Goal: Information Seeking & Learning: Learn about a topic

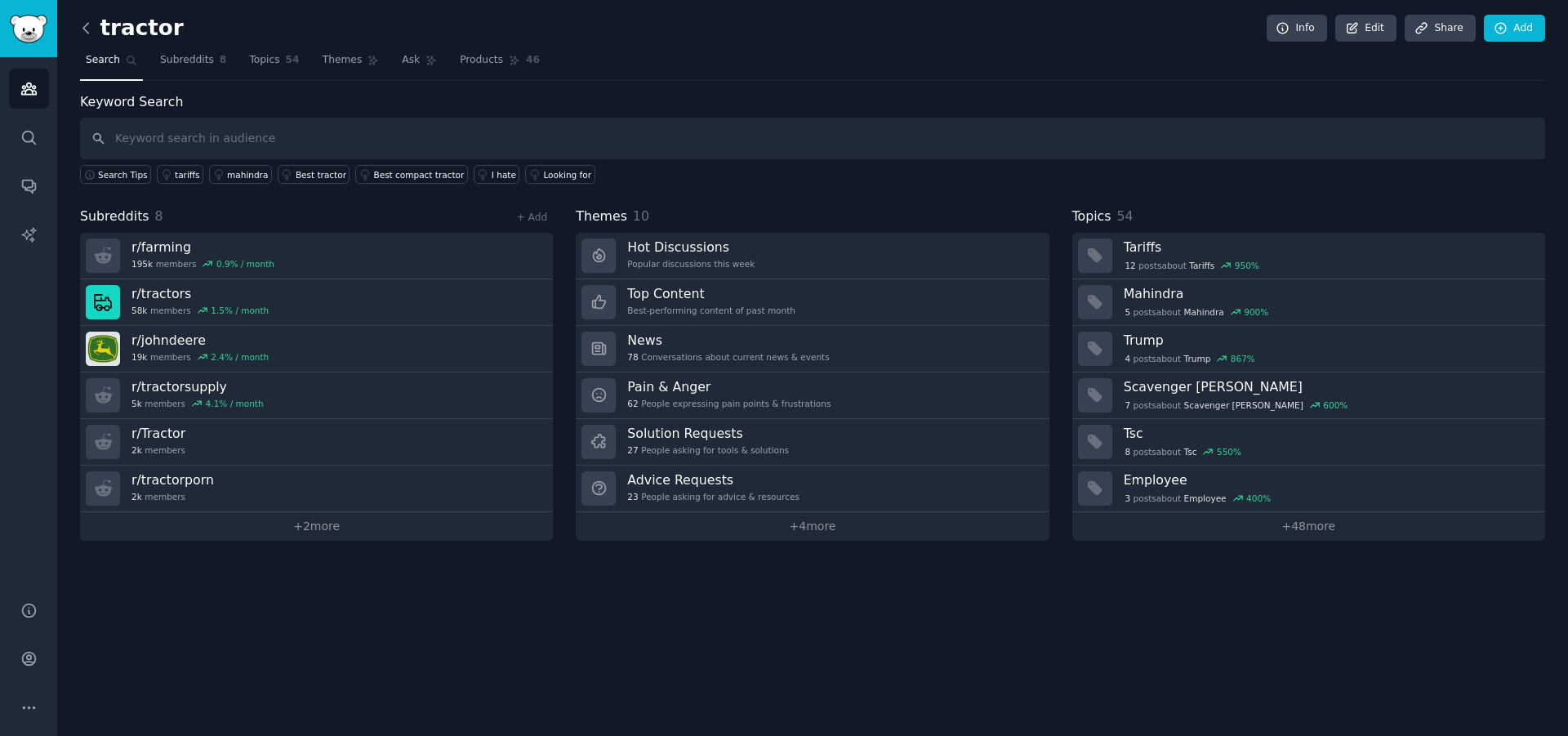
click at [88, 26] on icon at bounding box center [85, 28] width 17 height 17
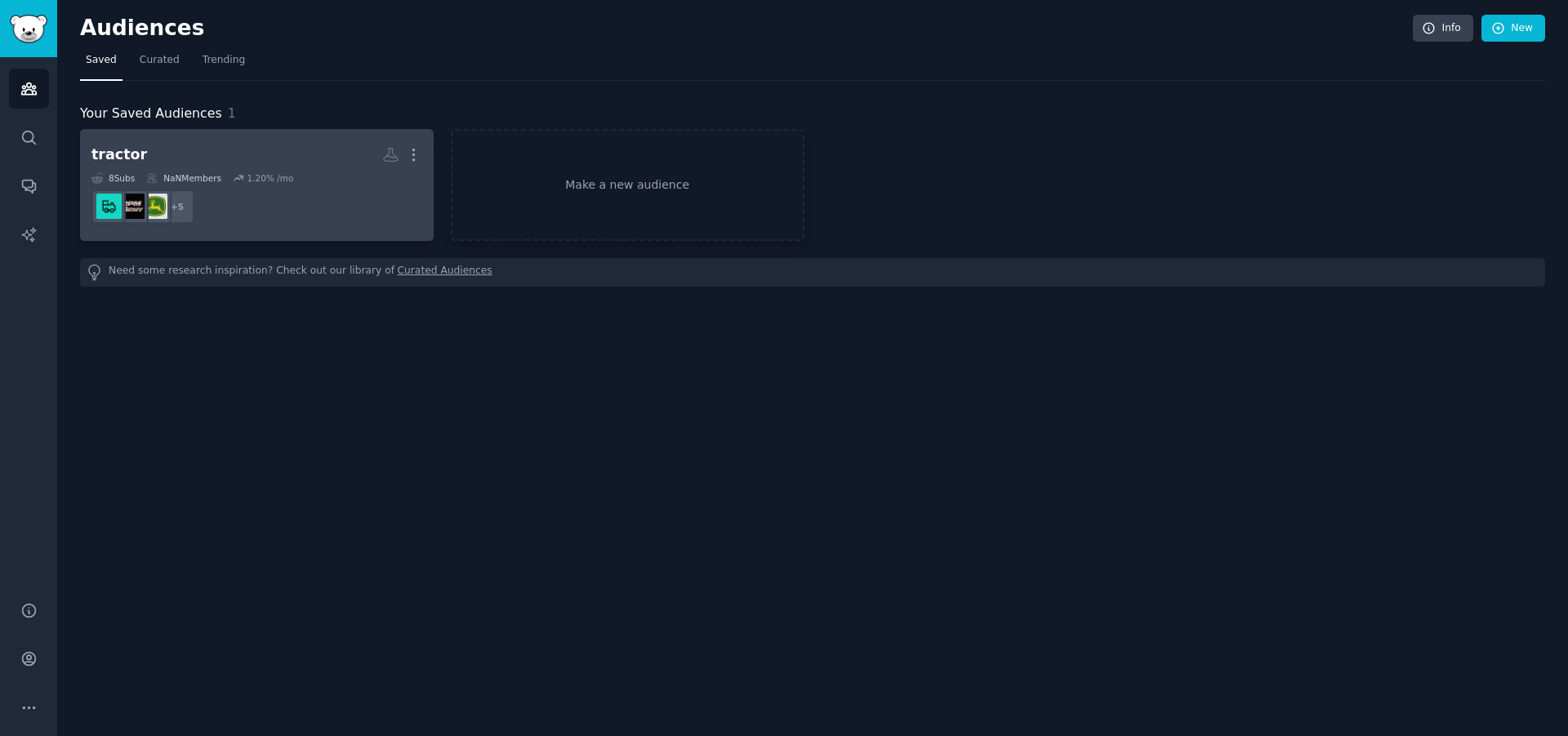
click at [203, 161] on h2 "tractor More" at bounding box center [257, 155] width 331 height 29
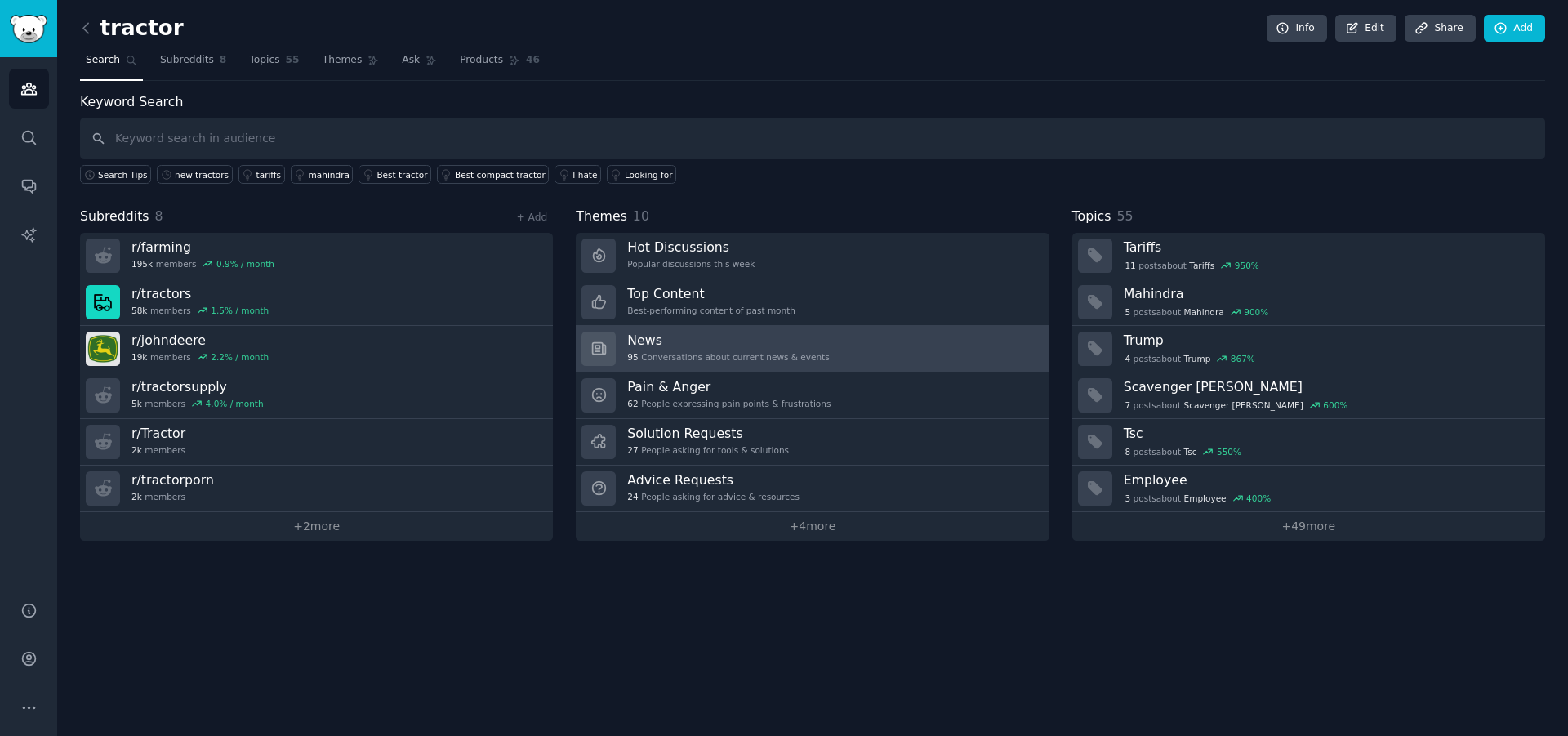
click at [826, 346] on link "News 95 Conversations about current news & events" at bounding box center [811, 349] width 472 height 47
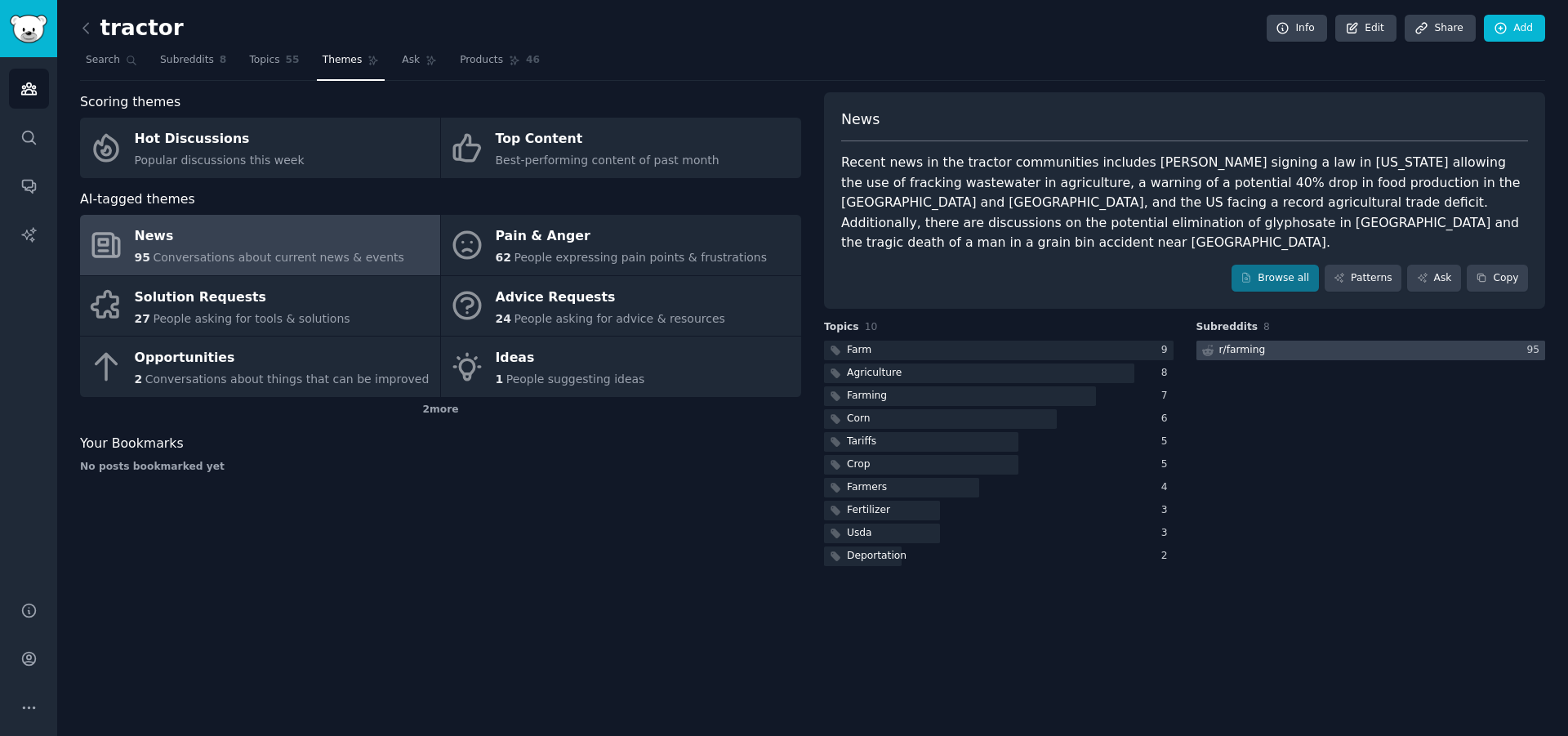
click at [1243, 343] on div "r/ farming" at bounding box center [1242, 350] width 47 height 15
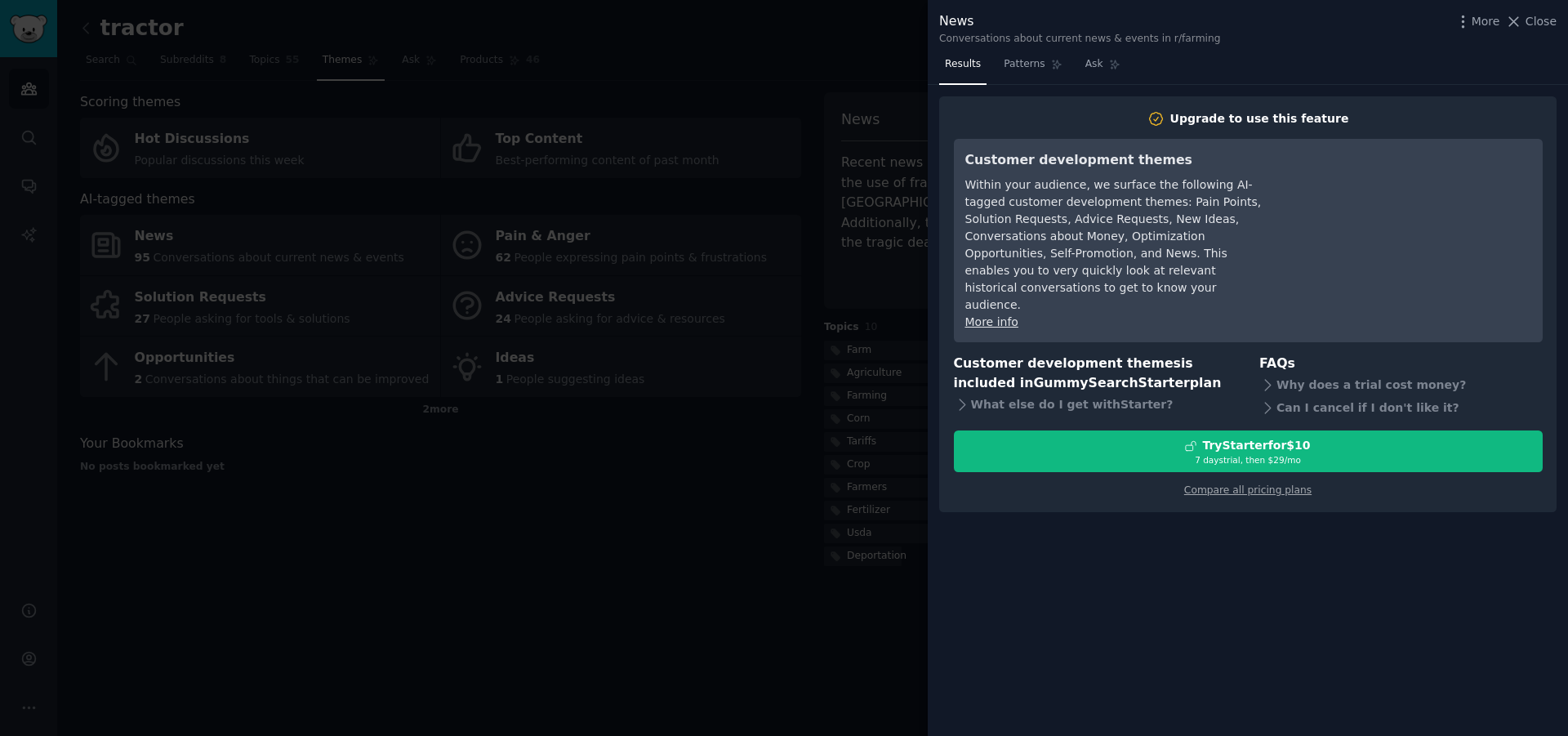
click at [766, 606] on div at bounding box center [784, 368] width 1568 height 736
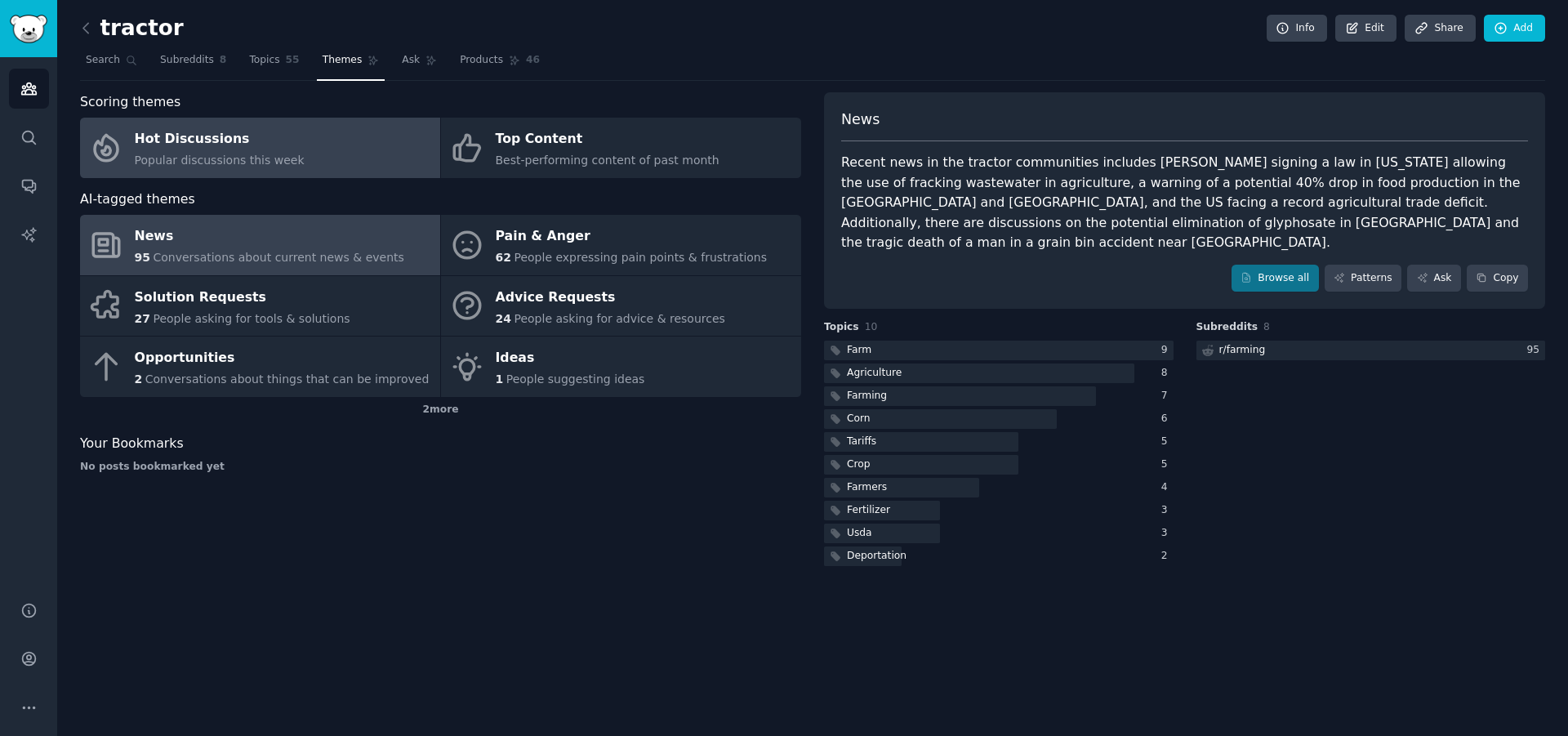
click at [244, 142] on div "Hot Discussions" at bounding box center [219, 140] width 169 height 26
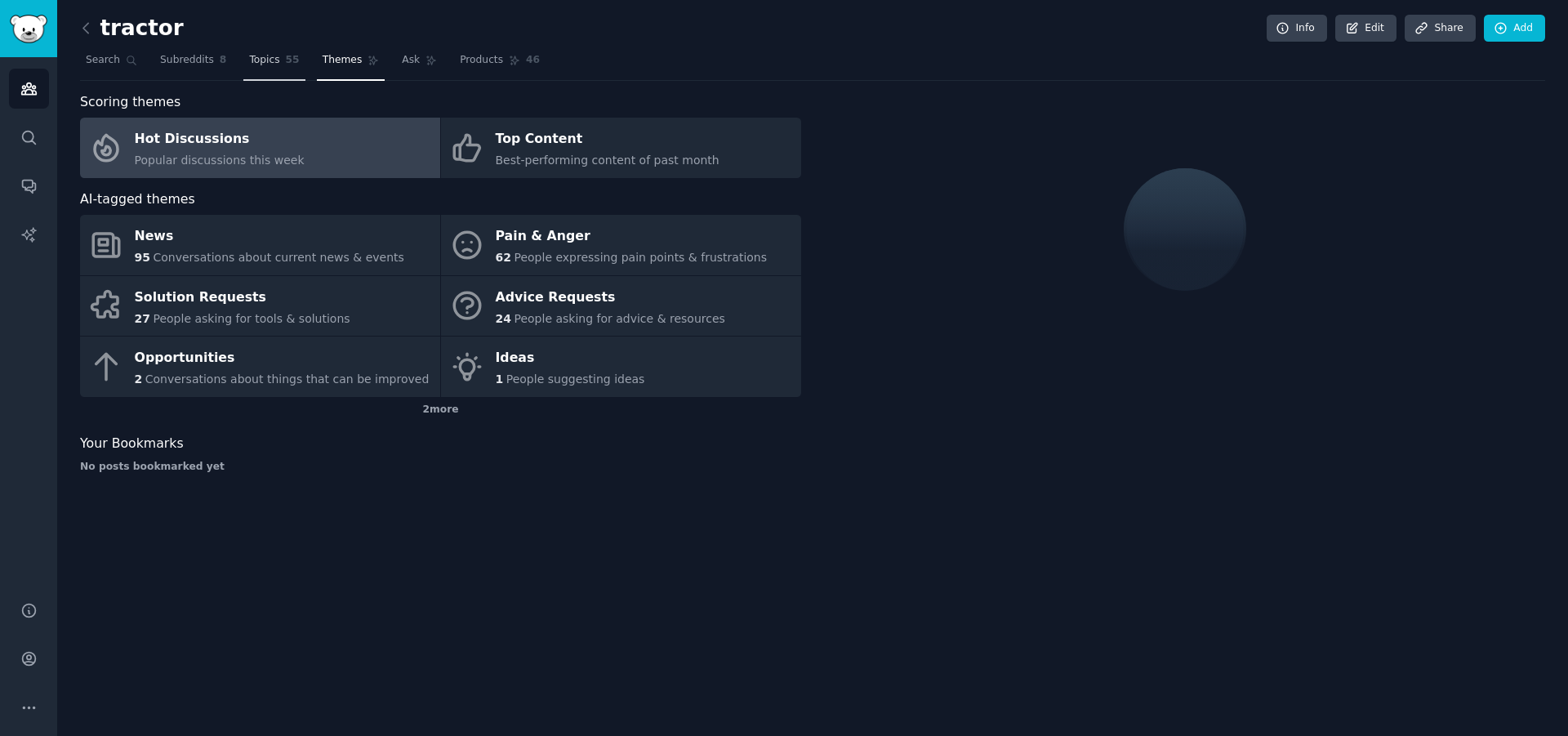
click at [249, 65] on span "Topics" at bounding box center [263, 60] width 31 height 15
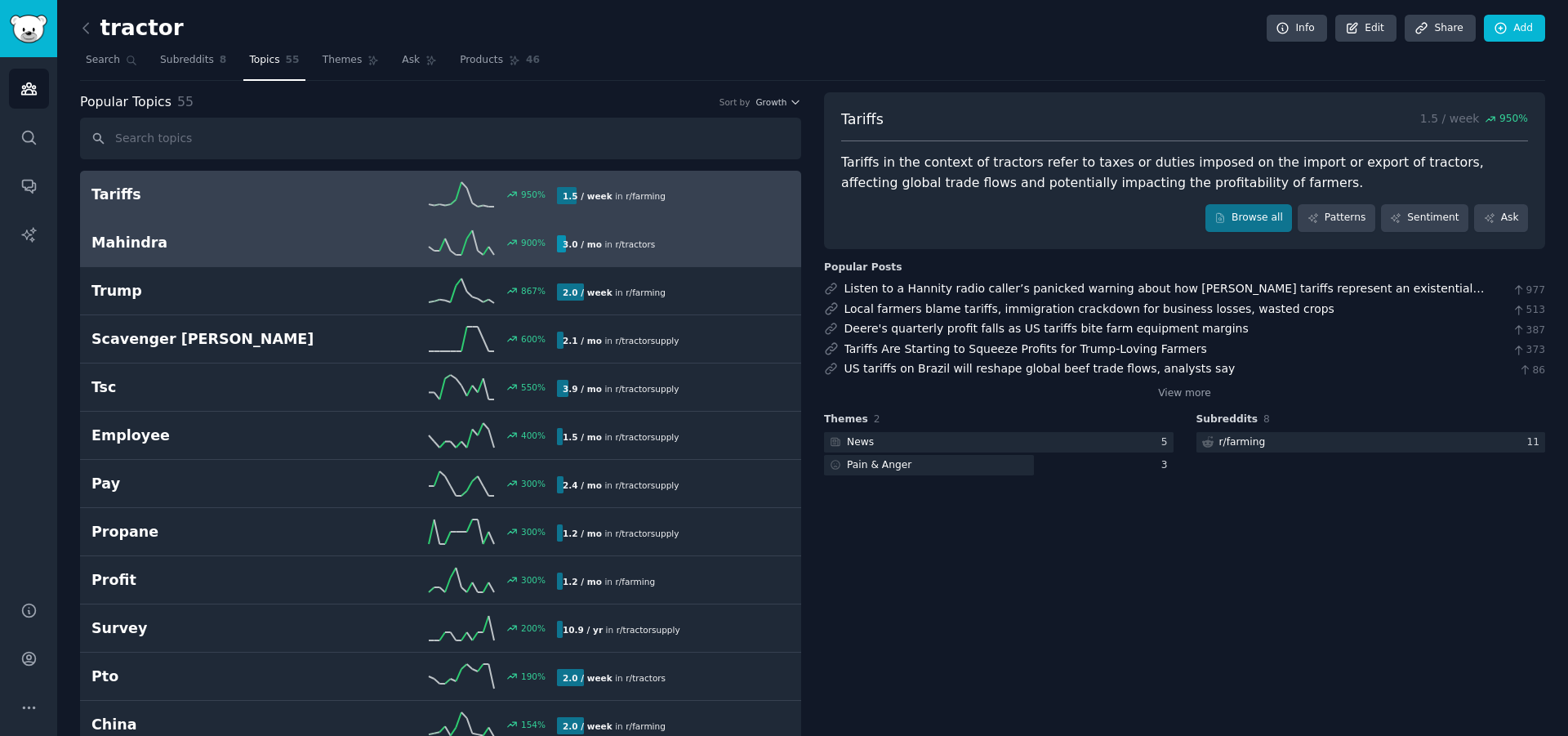
click at [166, 253] on h2 "Mahindra" at bounding box center [207, 243] width 233 height 21
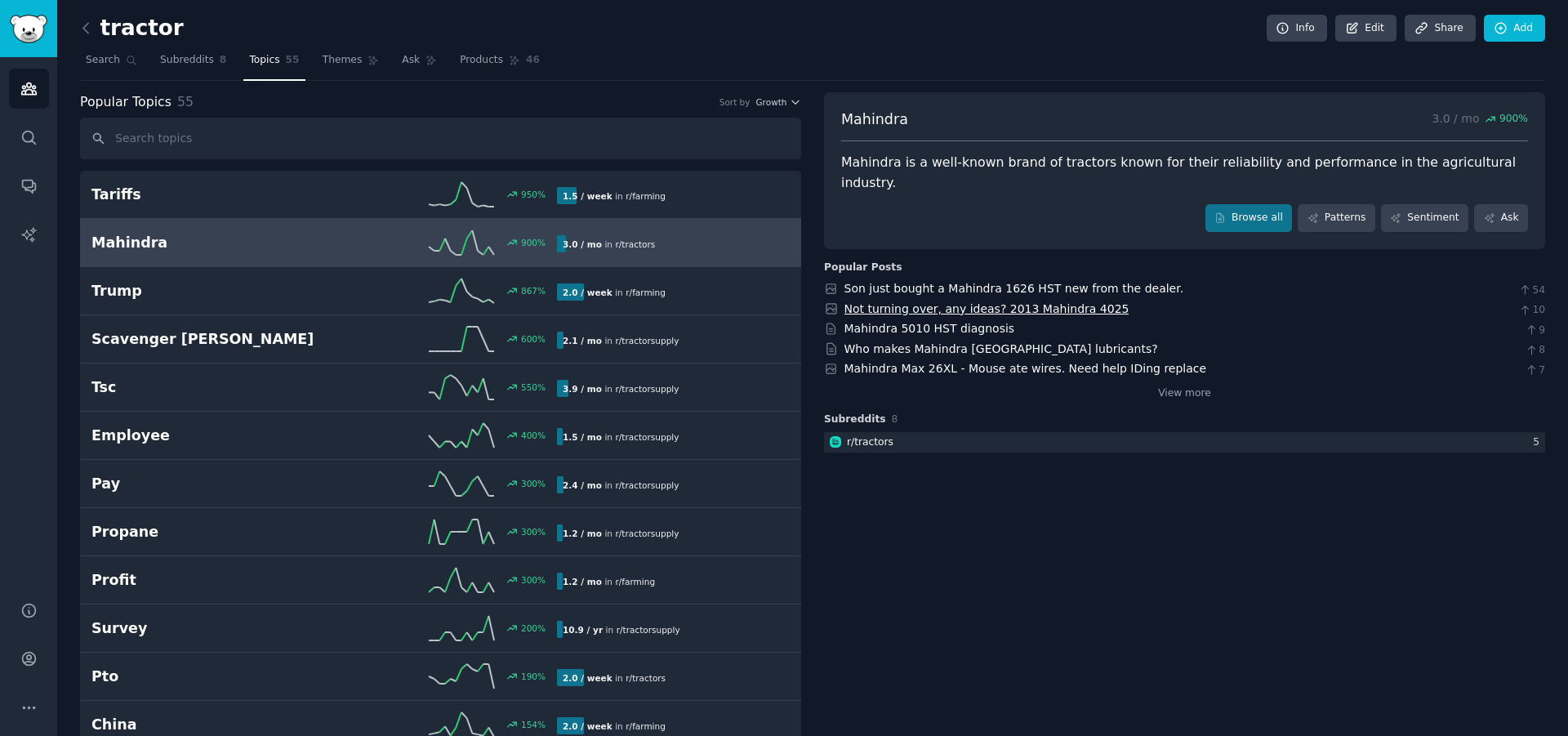
click at [912, 302] on link "Not turning over, any ideas? 2013 Mahindra 4025" at bounding box center [987, 308] width 285 height 13
